Goal: Transaction & Acquisition: Purchase product/service

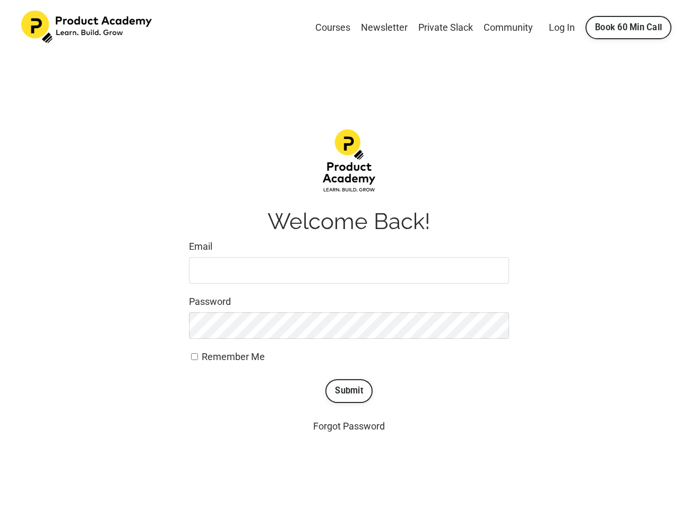
click at [279, 275] on input "Email" at bounding box center [349, 270] width 320 height 27
type input "[EMAIL_ADDRESS][DOMAIN_NAME]"
click at [355, 391] on button "Submit" at bounding box center [348, 390] width 47 height 23
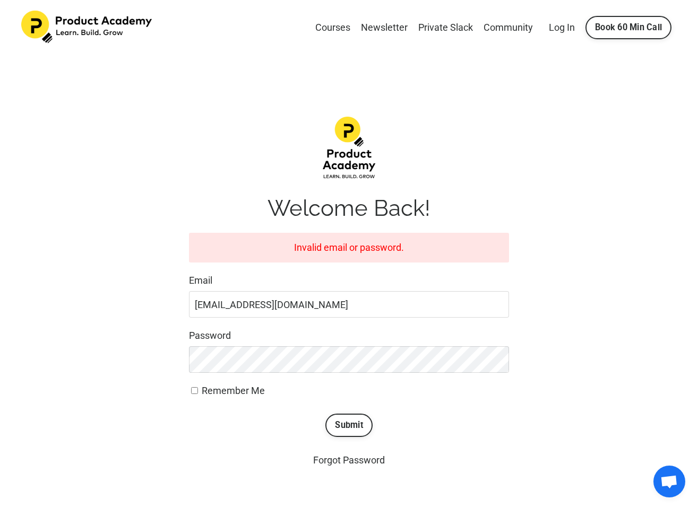
click at [255, 306] on input "[EMAIL_ADDRESS][DOMAIN_NAME]" at bounding box center [349, 304] width 320 height 27
type input "[EMAIL_ADDRESS][DOMAIN_NAME]"
click at [347, 419] on button "Submit" at bounding box center [348, 425] width 47 height 23
